Goal: Task Accomplishment & Management: Use online tool/utility

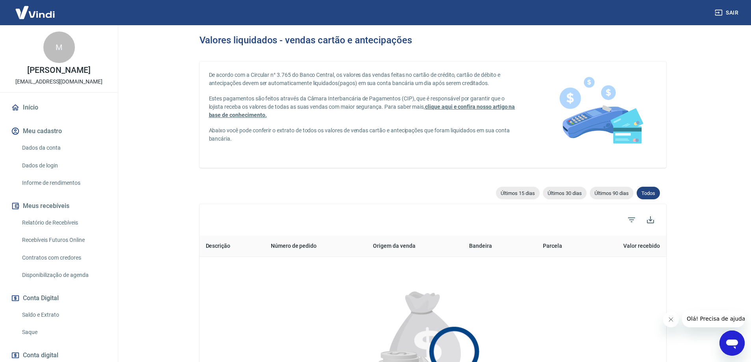
click at [32, 331] on link "Saque" at bounding box center [64, 333] width 90 height 16
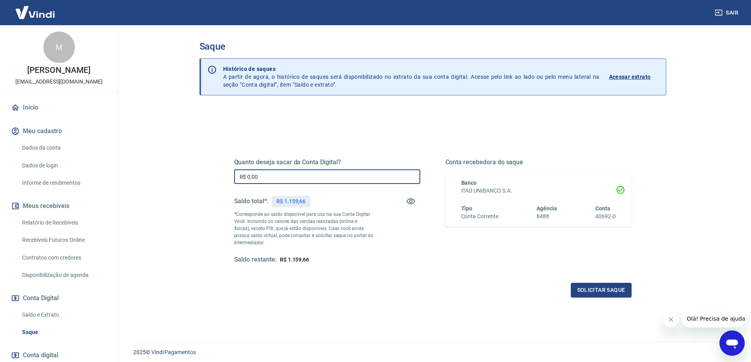
click at [263, 181] on input "R$ 0,00" at bounding box center [327, 177] width 186 height 15
type input "R$ 1.159,66"
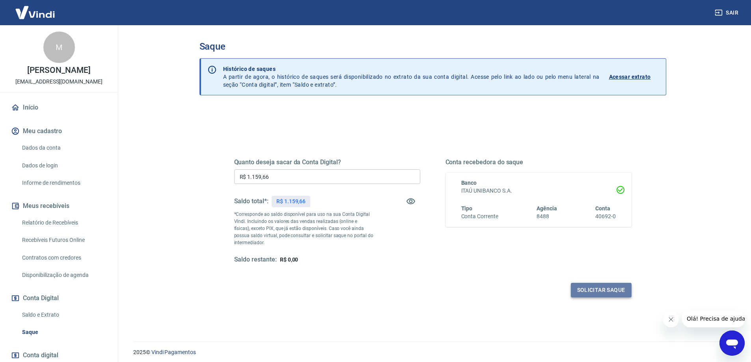
click at [589, 289] on button "Solicitar saque" at bounding box center [601, 290] width 61 height 15
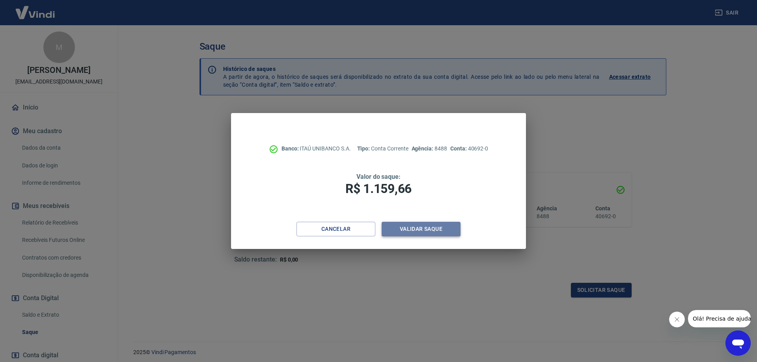
click at [413, 226] on button "Validar saque" at bounding box center [421, 229] width 79 height 15
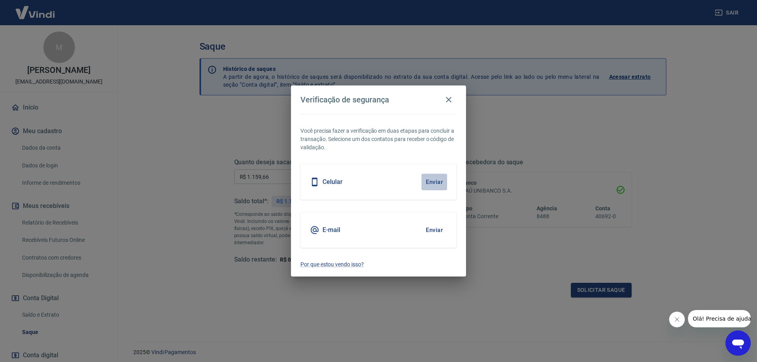
click at [433, 178] on button "Enviar" at bounding box center [435, 182] width 26 height 17
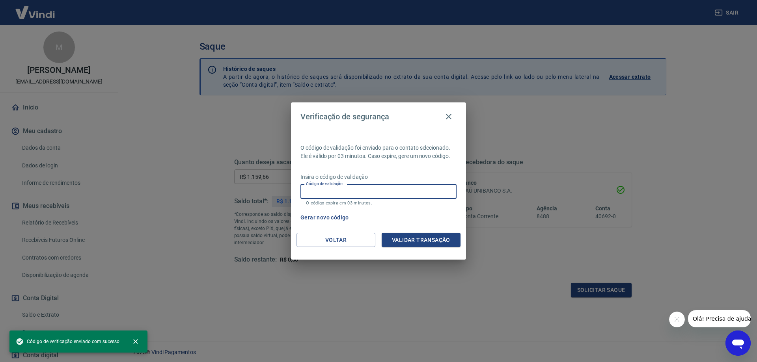
click at [419, 193] on input "Código de validação" at bounding box center [378, 192] width 156 height 15
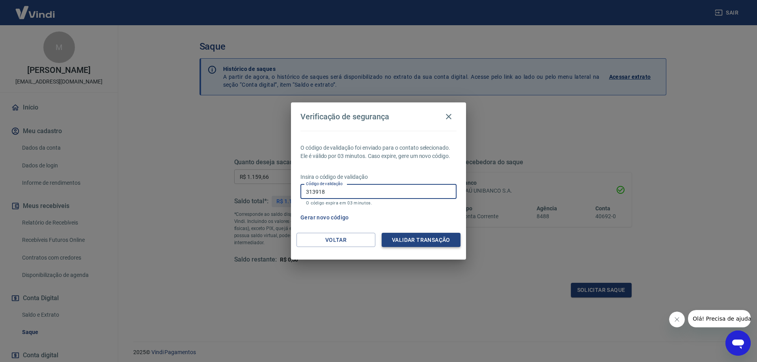
type input "313918"
click at [415, 238] on button "Validar transação" at bounding box center [421, 240] width 79 height 15
